Goal: Task Accomplishment & Management: Manage account settings

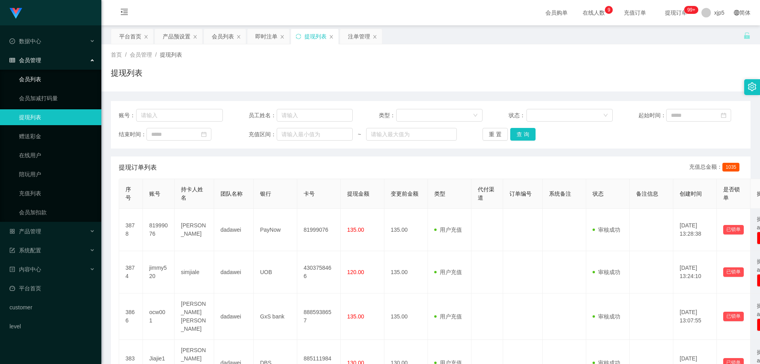
click at [33, 78] on link "会员列表" at bounding box center [57, 79] width 76 height 16
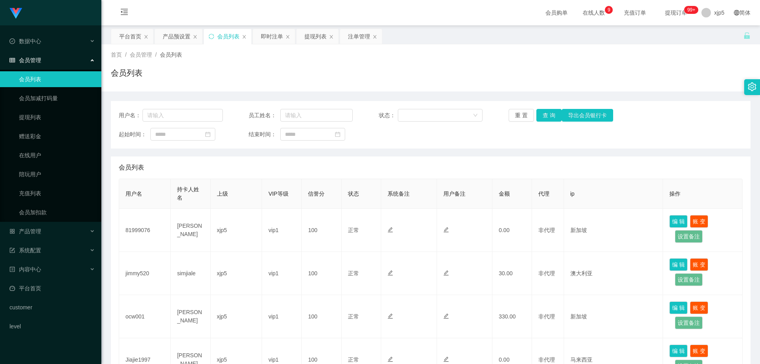
scroll to position [79, 0]
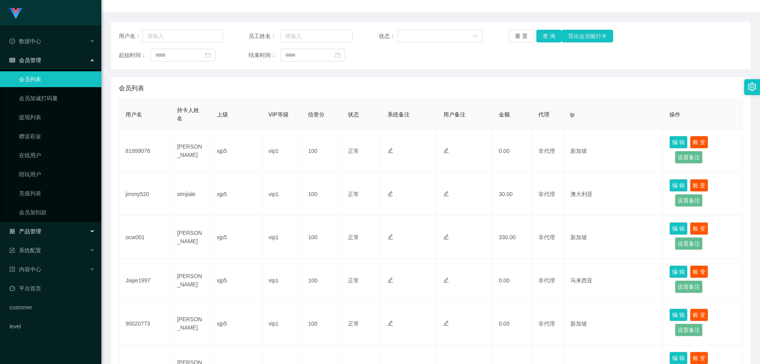
click at [56, 234] on div "产品管理" at bounding box center [50, 231] width 101 height 16
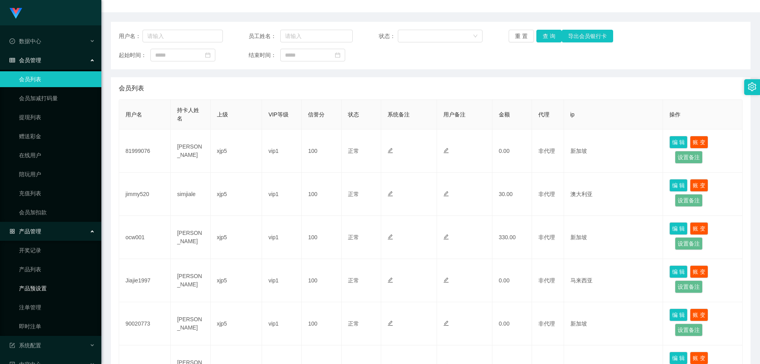
click at [52, 288] on link "产品预设置" at bounding box center [57, 288] width 76 height 16
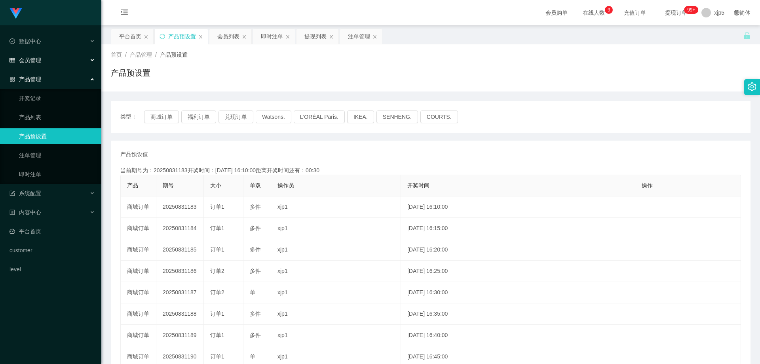
click at [50, 61] on div "会员管理" at bounding box center [50, 60] width 101 height 16
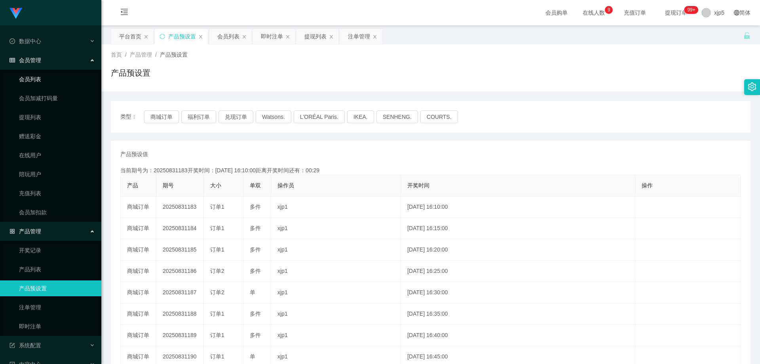
click at [49, 86] on link "会员列表" at bounding box center [57, 79] width 76 height 16
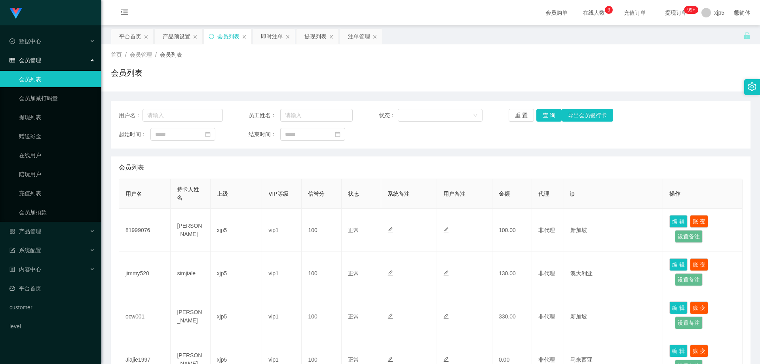
scroll to position [40, 0]
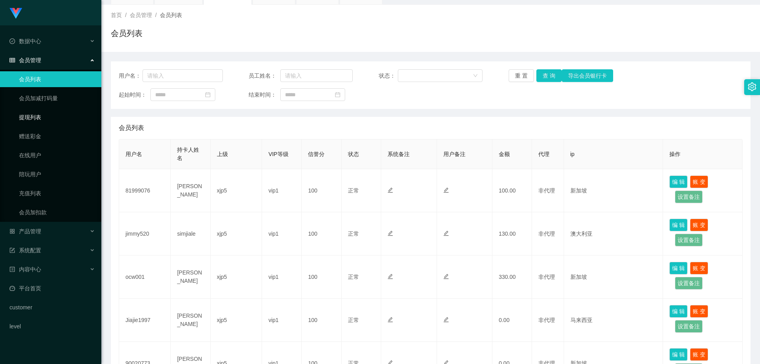
drag, startPoint x: 44, startPoint y: 115, endPoint x: 49, endPoint y: 105, distance: 11.9
click at [44, 115] on link "提现列表" at bounding box center [57, 117] width 76 height 16
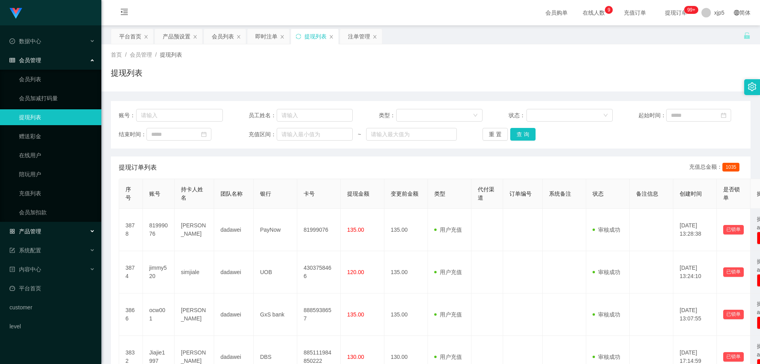
click at [46, 228] on div "产品管理" at bounding box center [50, 231] width 101 height 16
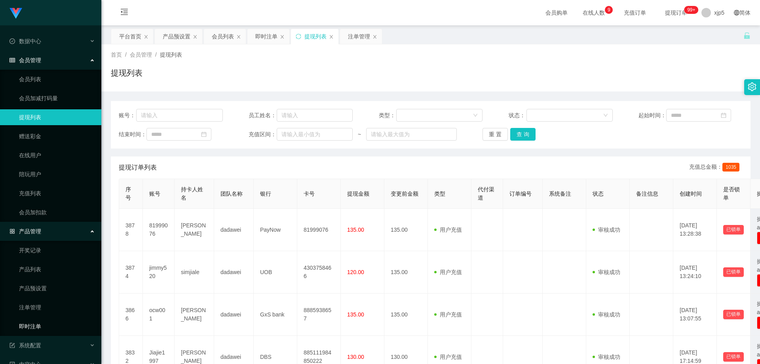
click at [44, 328] on link "即时注单" at bounding box center [57, 326] width 76 height 16
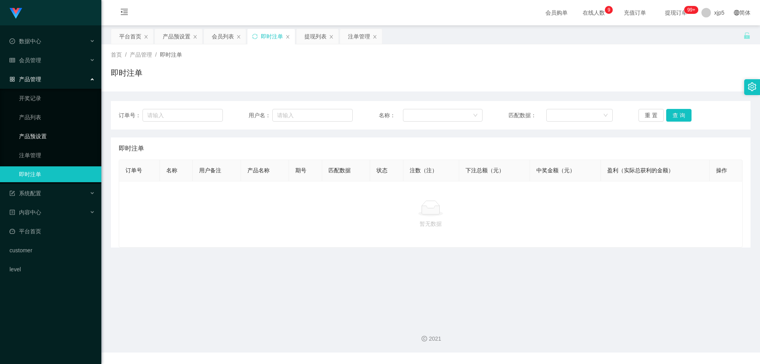
drag, startPoint x: 41, startPoint y: 137, endPoint x: 89, endPoint y: 151, distance: 50.0
click at [41, 137] on link "产品预设置" at bounding box center [57, 136] width 76 height 16
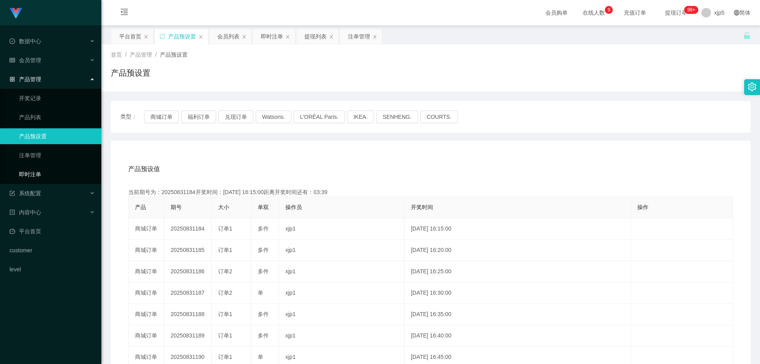
drag, startPoint x: 45, startPoint y: 174, endPoint x: 49, endPoint y: 165, distance: 9.6
click at [45, 174] on link "即时注单" at bounding box center [57, 174] width 76 height 16
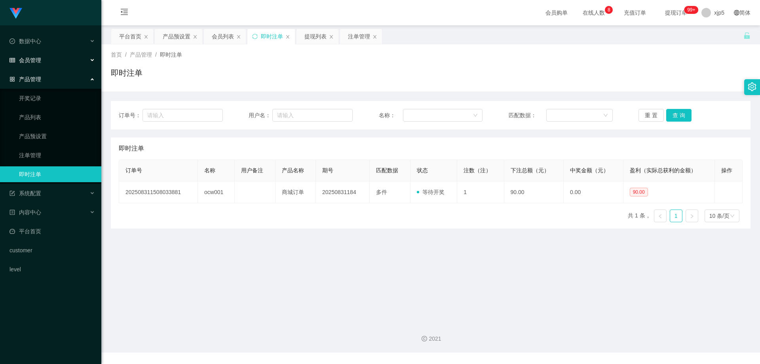
click at [39, 63] on span "会员管理" at bounding box center [26, 60] width 32 height 6
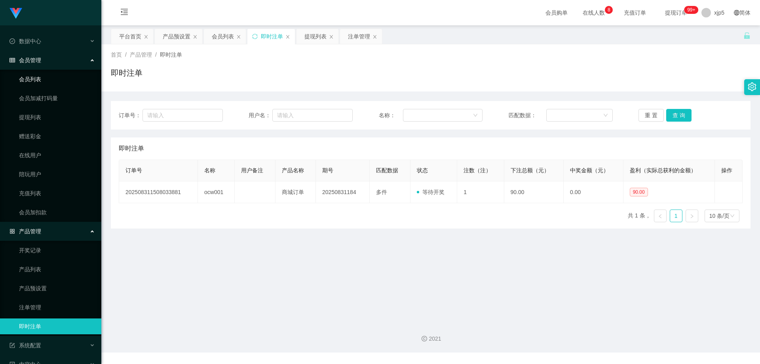
click at [42, 77] on link "会员列表" at bounding box center [57, 79] width 76 height 16
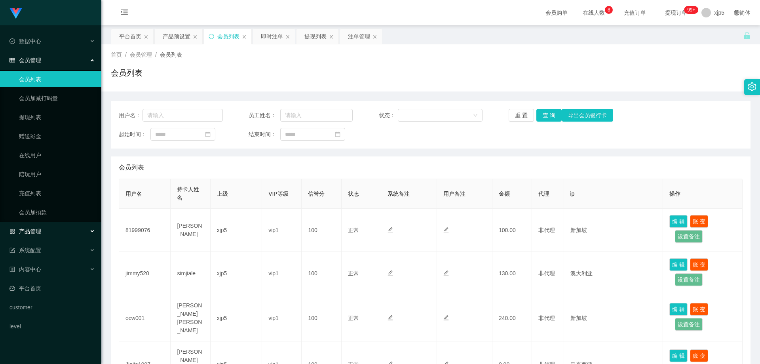
drag, startPoint x: 48, startPoint y: 228, endPoint x: 50, endPoint y: 241, distance: 14.1
click at [48, 228] on div "产品管理" at bounding box center [50, 231] width 101 height 16
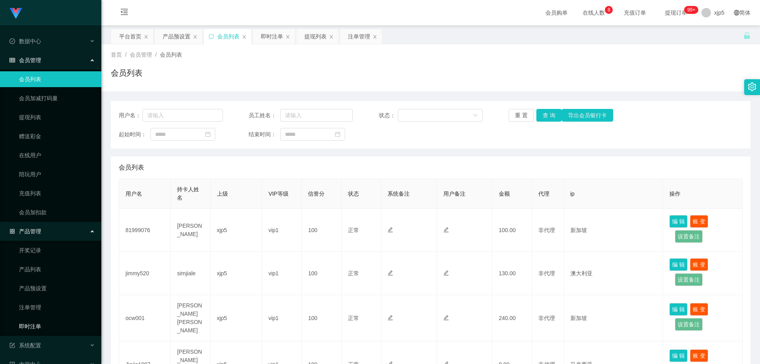
click at [50, 320] on link "即时注单" at bounding box center [57, 326] width 76 height 16
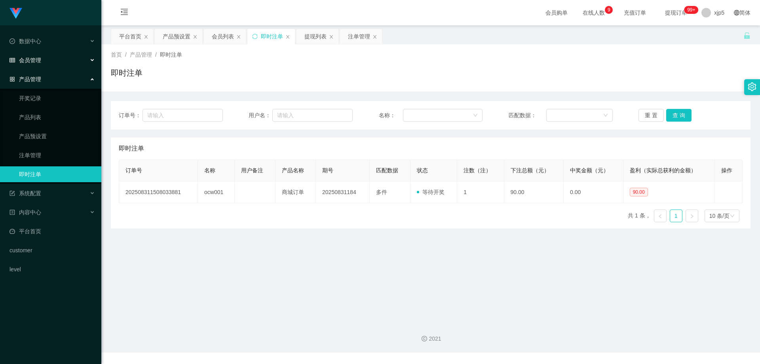
click at [58, 61] on div "会员管理" at bounding box center [50, 60] width 101 height 16
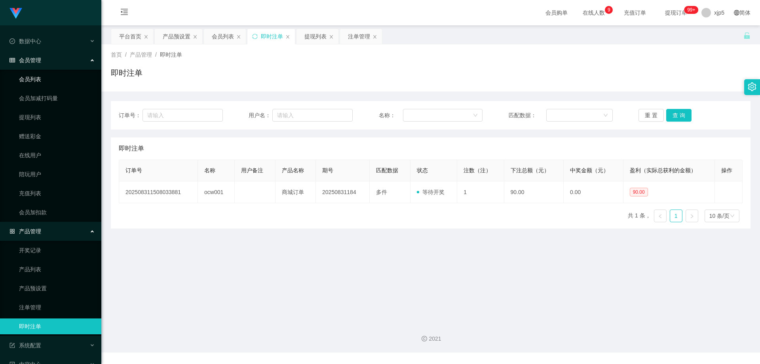
click at [56, 84] on link "会员列表" at bounding box center [57, 79] width 76 height 16
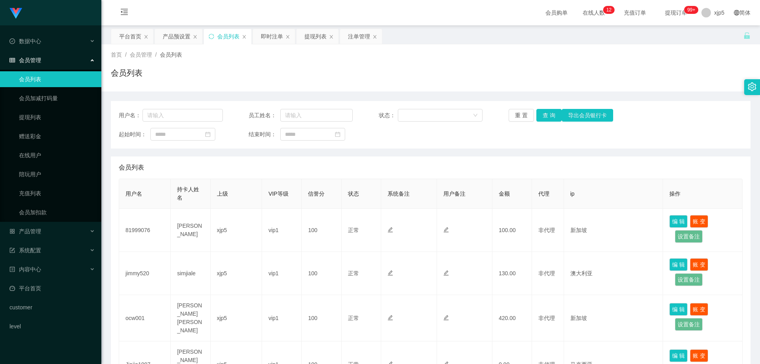
scroll to position [79, 0]
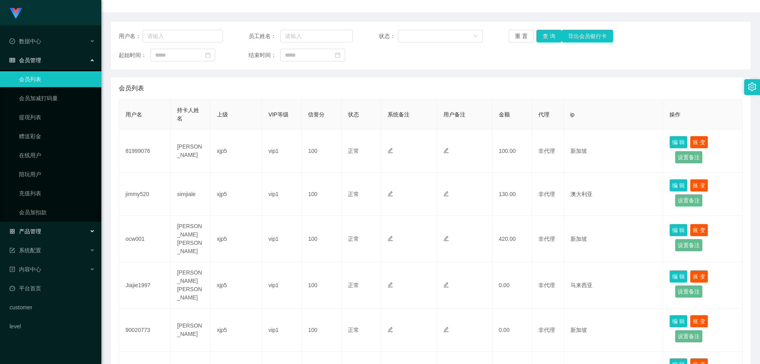
click at [53, 227] on div "产品管理" at bounding box center [50, 231] width 101 height 16
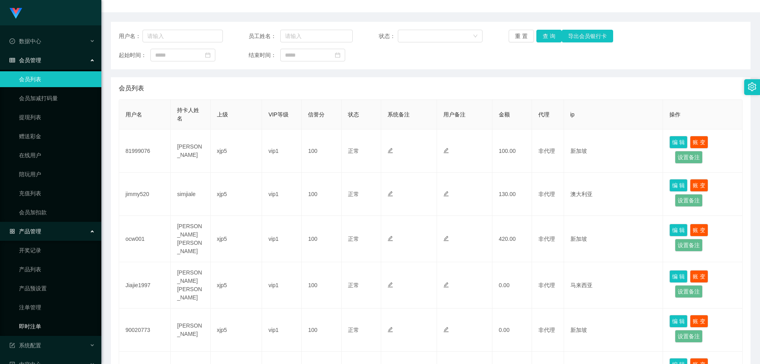
click at [42, 324] on link "即时注单" at bounding box center [57, 326] width 76 height 16
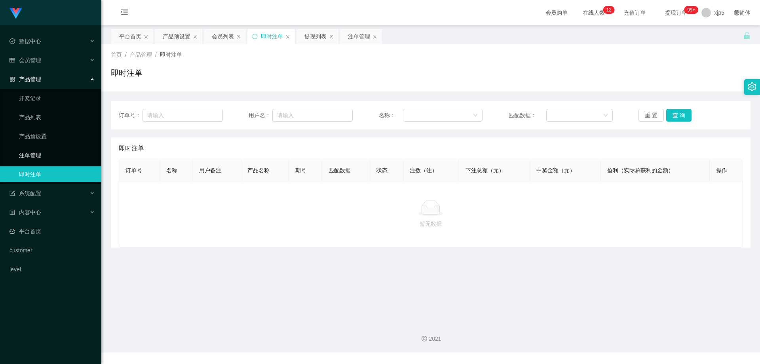
click at [57, 155] on link "注单管理" at bounding box center [57, 155] width 76 height 16
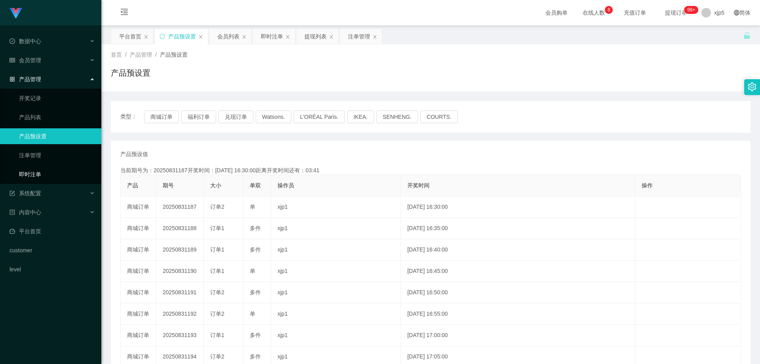
click at [53, 176] on link "即时注单" at bounding box center [57, 174] width 76 height 16
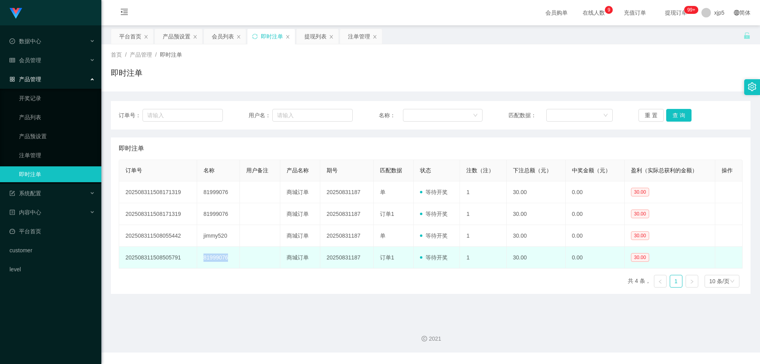
drag, startPoint x: 230, startPoint y: 259, endPoint x: 200, endPoint y: 260, distance: 30.2
click at [200, 260] on td "81999076" at bounding box center [218, 258] width 43 height 22
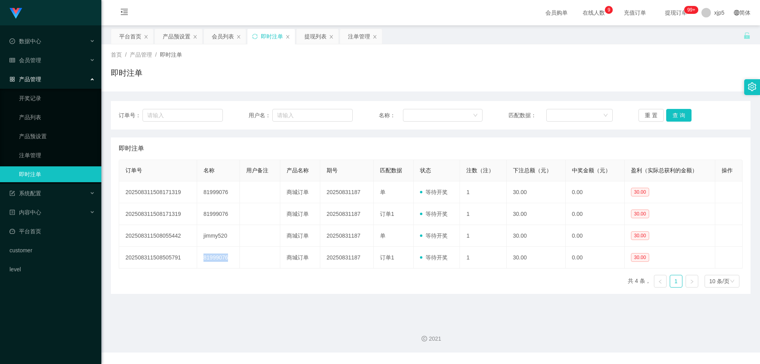
copy td "81999076"
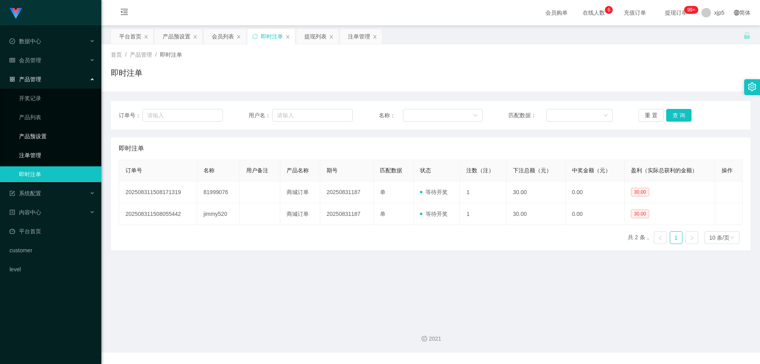
click at [44, 155] on link "注单管理" at bounding box center [57, 155] width 76 height 16
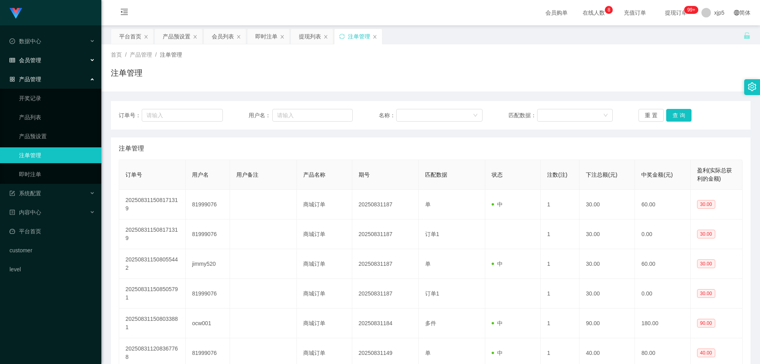
click at [41, 63] on div "会员管理" at bounding box center [50, 60] width 101 height 16
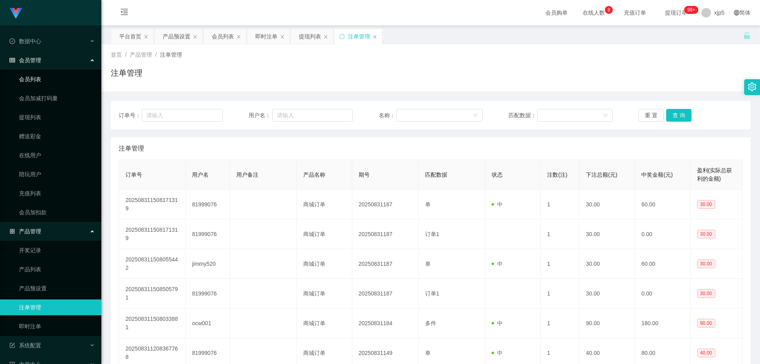
click at [40, 79] on link "会员列表" at bounding box center [57, 79] width 76 height 16
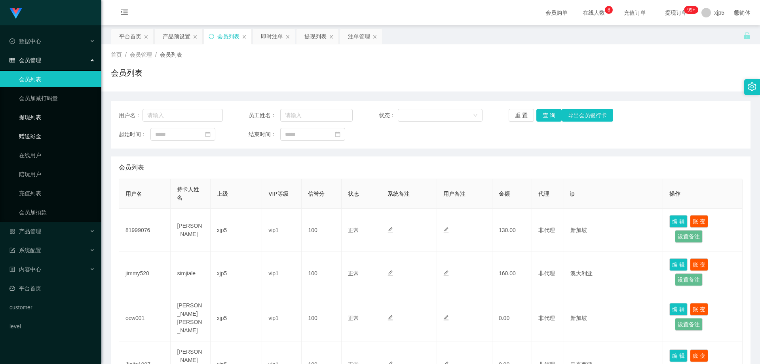
click at [35, 120] on link "提现列表" at bounding box center [57, 117] width 76 height 16
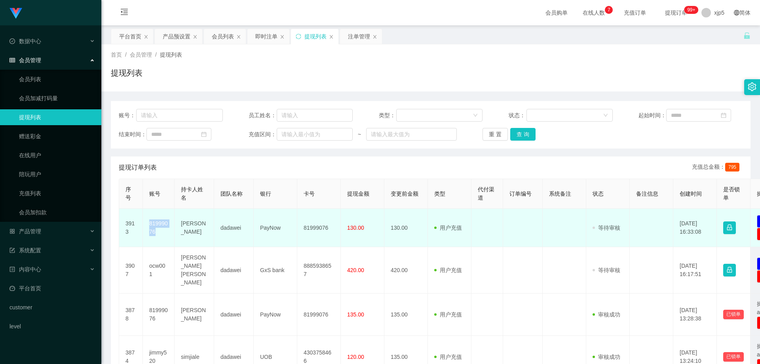
drag, startPoint x: 160, startPoint y: 233, endPoint x: 147, endPoint y: 226, distance: 15.4
click at [147, 226] on td "81999076" at bounding box center [159, 228] width 32 height 38
copy td "81999076"
click at [164, 235] on td "81999076" at bounding box center [159, 228] width 32 height 38
click at [146, 225] on td "81999076" at bounding box center [159, 228] width 32 height 38
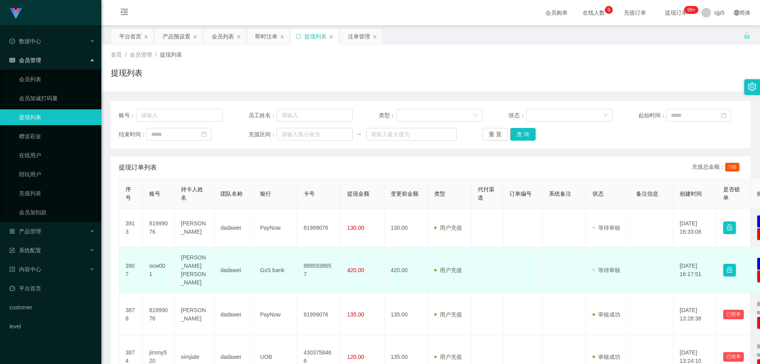
click at [160, 271] on td "ocw001" at bounding box center [159, 270] width 32 height 46
click at [147, 263] on td "ocw001" at bounding box center [159, 270] width 32 height 46
copy td "ocw001"
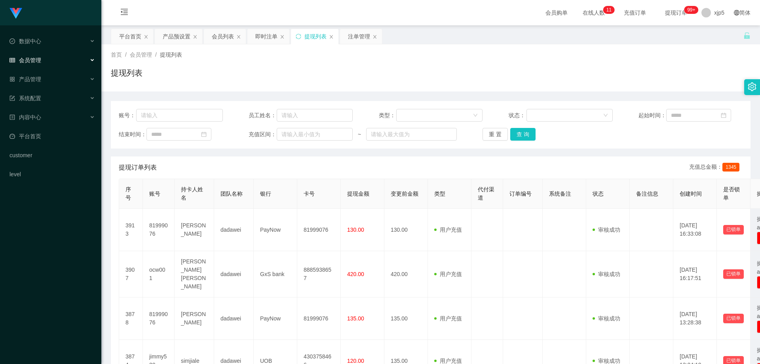
click at [35, 65] on div "会员管理" at bounding box center [50, 60] width 101 height 16
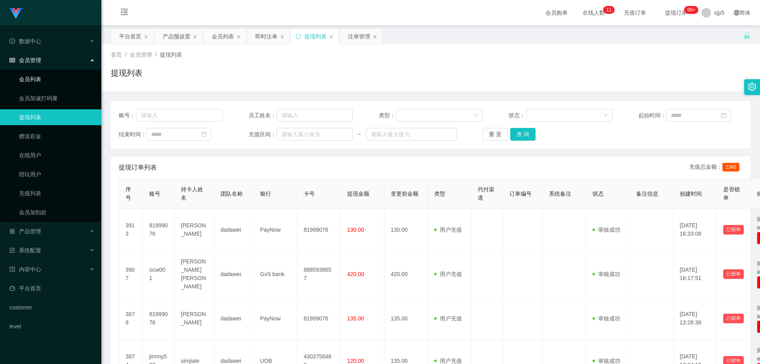
click at [42, 79] on link "会员列表" at bounding box center [57, 79] width 76 height 16
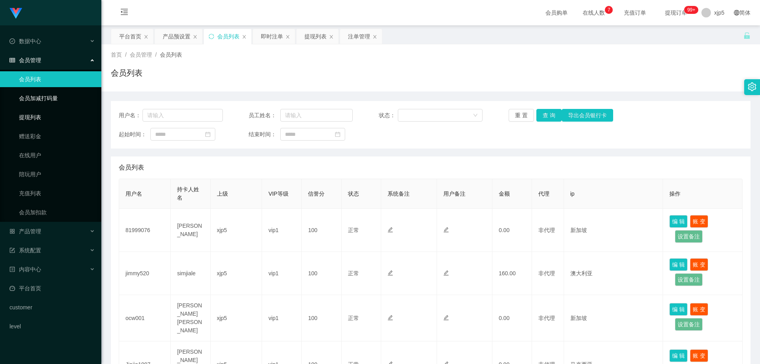
click at [47, 116] on link "提现列表" at bounding box center [57, 117] width 76 height 16
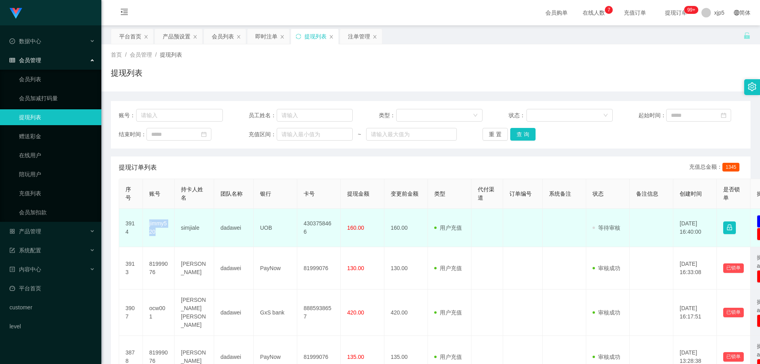
click at [148, 224] on td "jimmy520" at bounding box center [159, 228] width 32 height 38
